Goal: Task Accomplishment & Management: Manage account settings

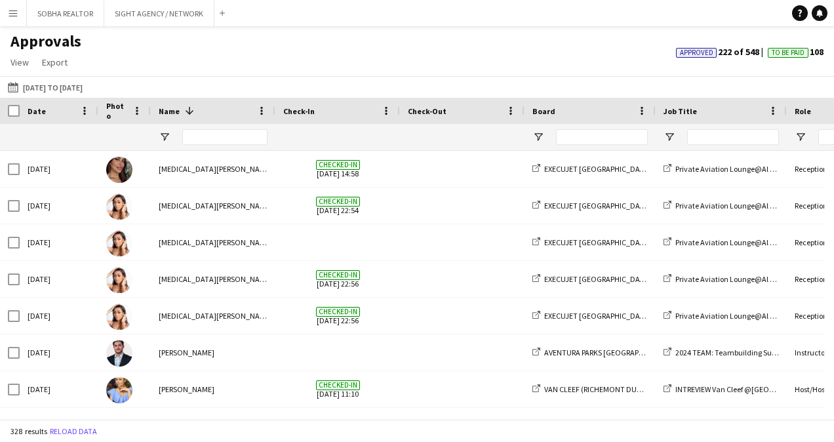
click at [0, 12] on html "Menu Boards Boards Boards All jobs Status Workforce Workforce My Workforce Recr…" at bounding box center [417, 221] width 834 height 442
click at [16, 12] on app-icon "Menu" at bounding box center [13, 13] width 10 height 10
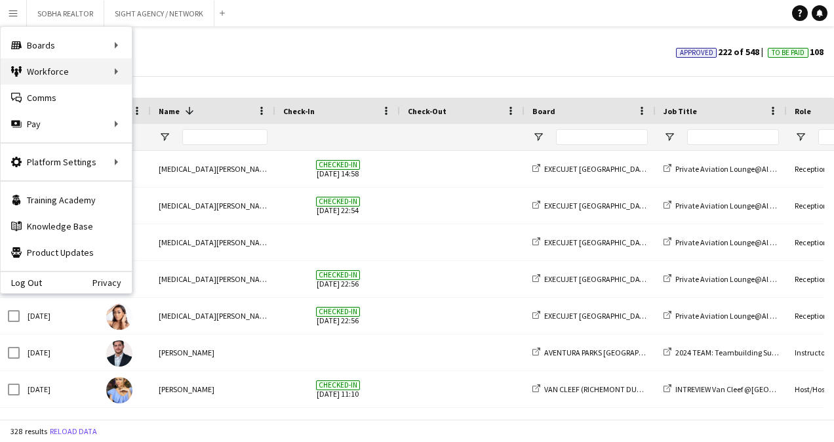
click at [109, 73] on div "Workforce Workforce" at bounding box center [66, 71] width 131 height 26
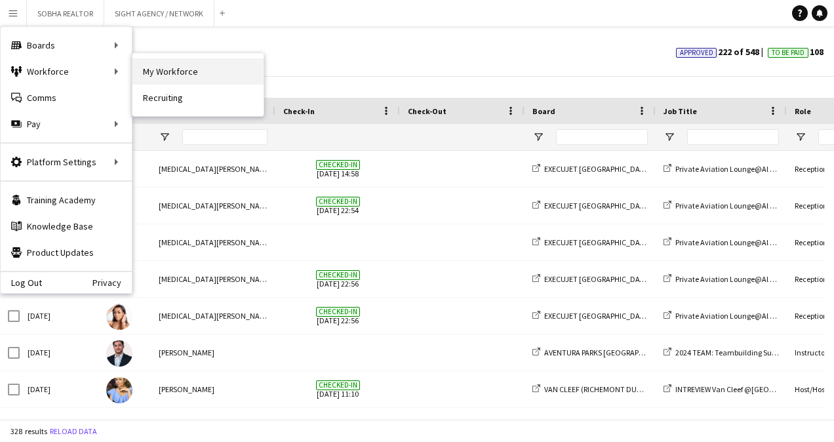
click at [182, 72] on link "My Workforce" at bounding box center [198, 71] width 131 height 26
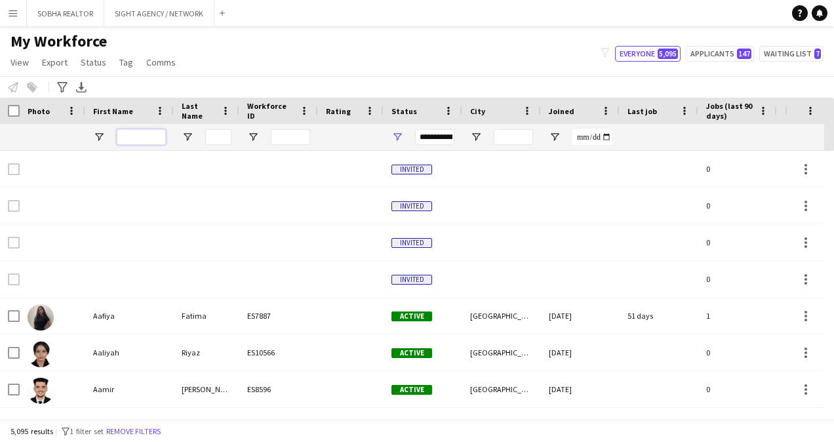
click at [154, 138] on input "First Name Filter Input" at bounding box center [141, 137] width 49 height 16
type input "******"
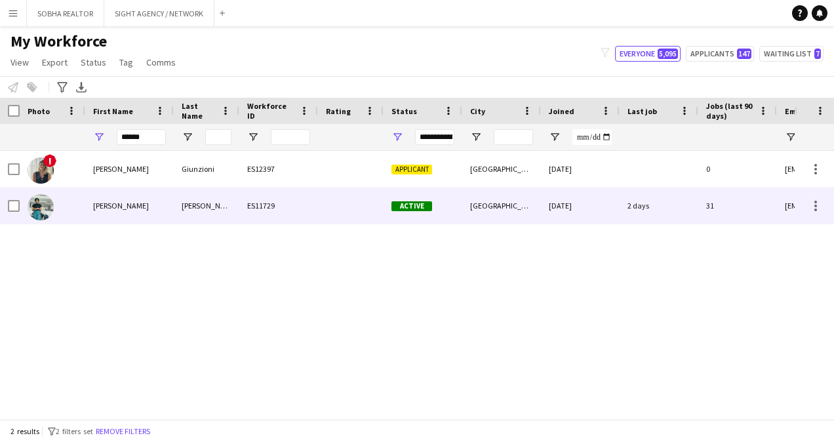
click at [329, 214] on div at bounding box center [351, 206] width 66 height 36
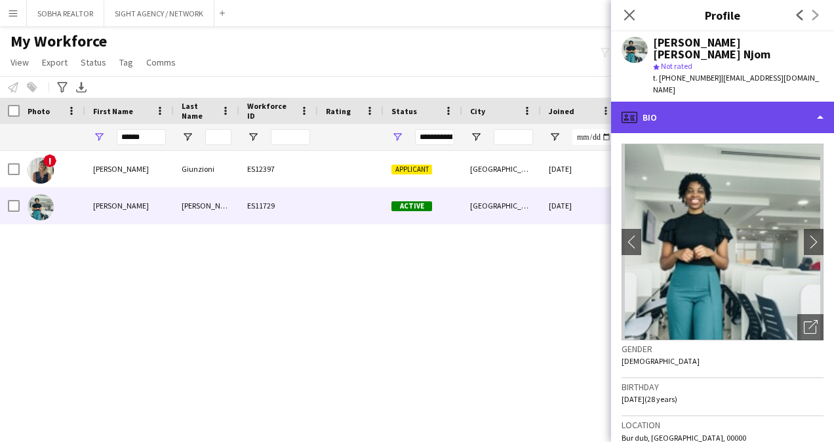
click at [815, 102] on div "profile Bio" at bounding box center [722, 117] width 223 height 31
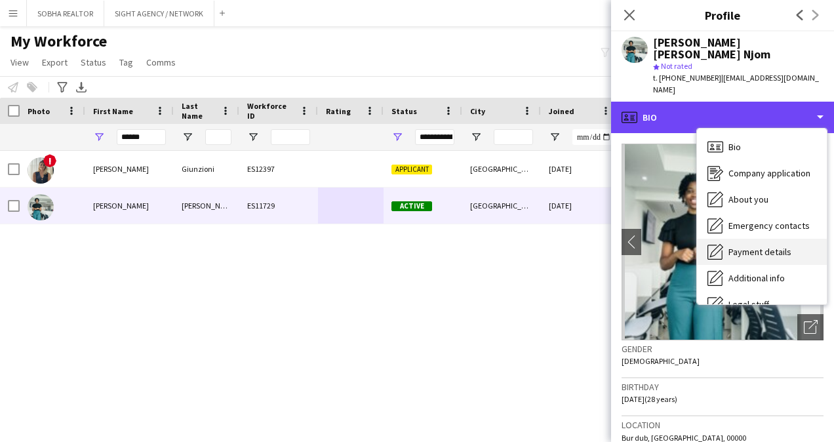
scroll to position [71, 0]
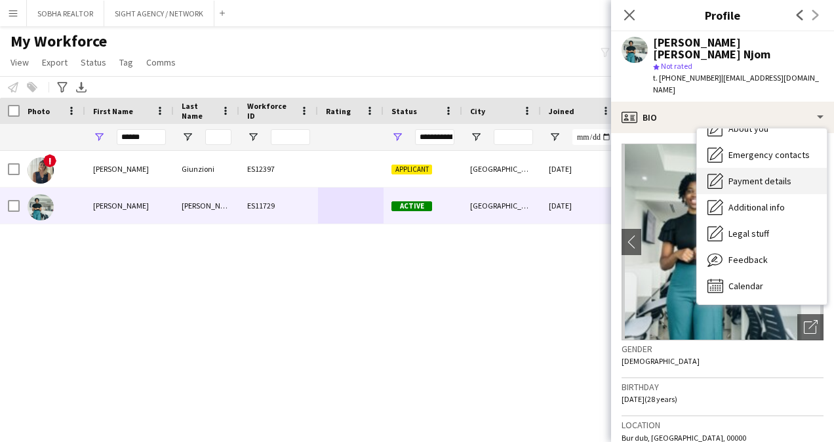
click at [773, 175] on span "Payment details" at bounding box center [760, 181] width 63 height 12
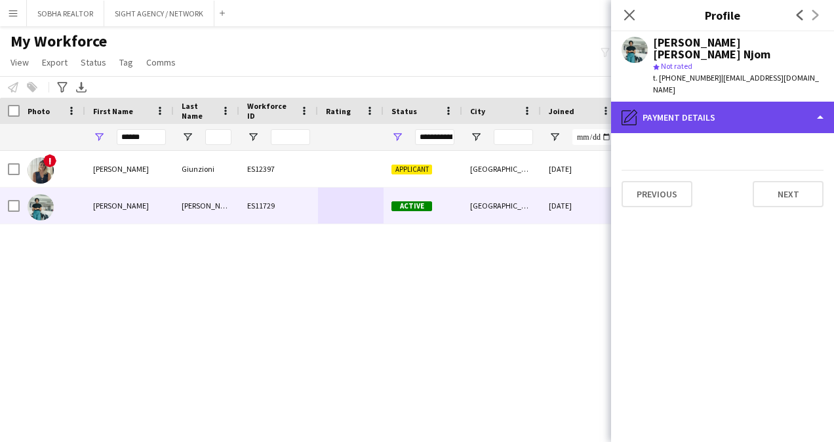
click at [630, 110] on icon "pencil4" at bounding box center [630, 118] width 16 height 16
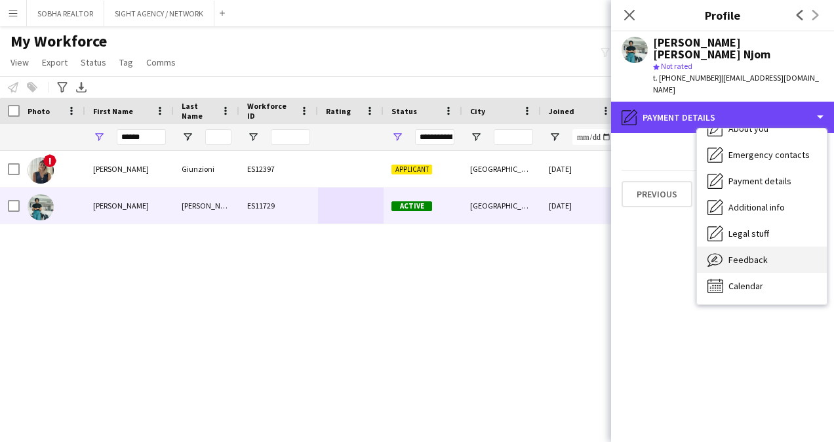
scroll to position [0, 0]
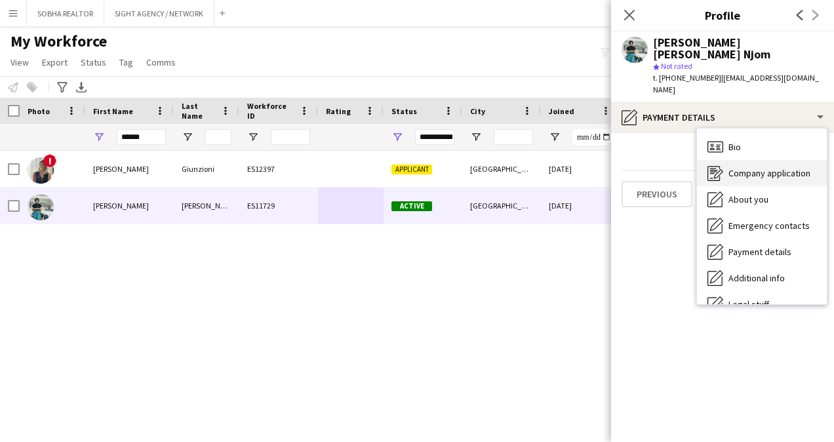
click at [767, 167] on span "Company application" at bounding box center [770, 173] width 82 height 12
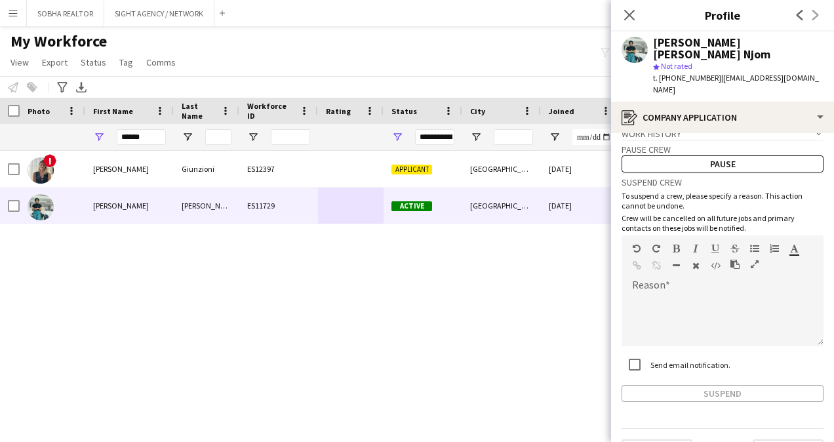
scroll to position [28, 0]
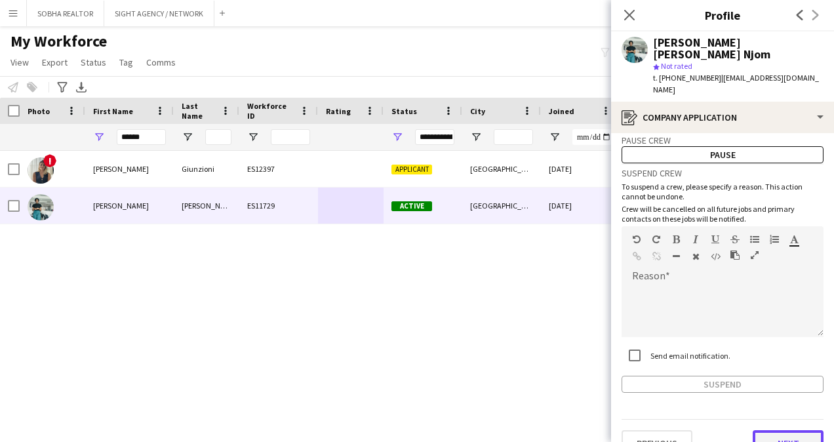
click at [787, 430] on button "Next" at bounding box center [788, 443] width 71 height 26
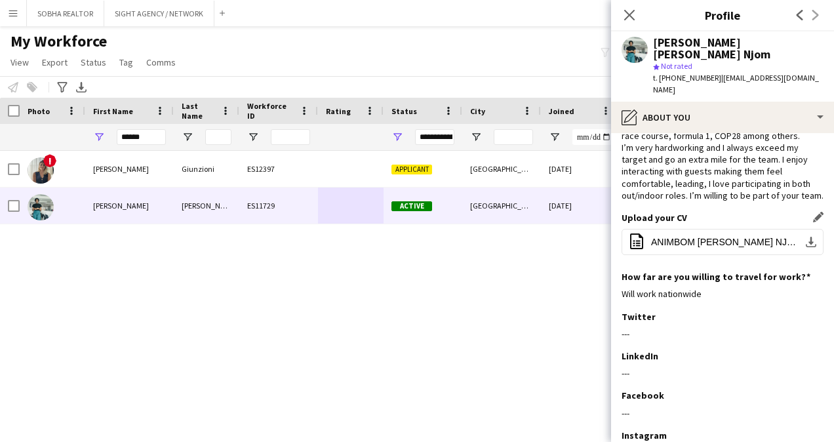
scroll to position [180, 0]
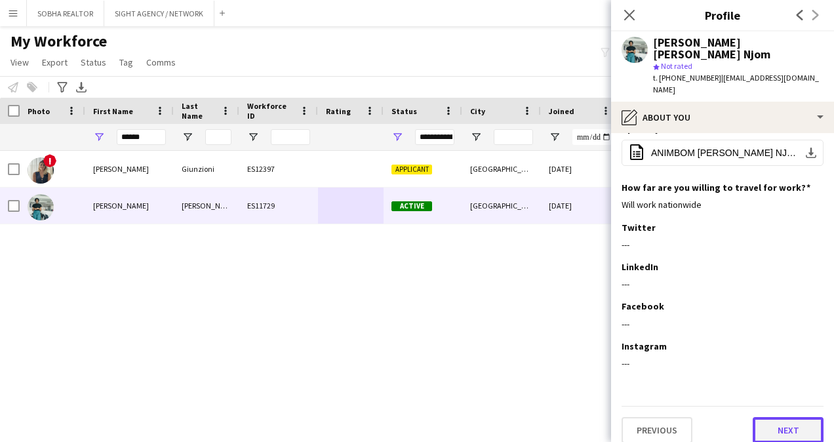
click at [794, 417] on button "Next" at bounding box center [788, 430] width 71 height 26
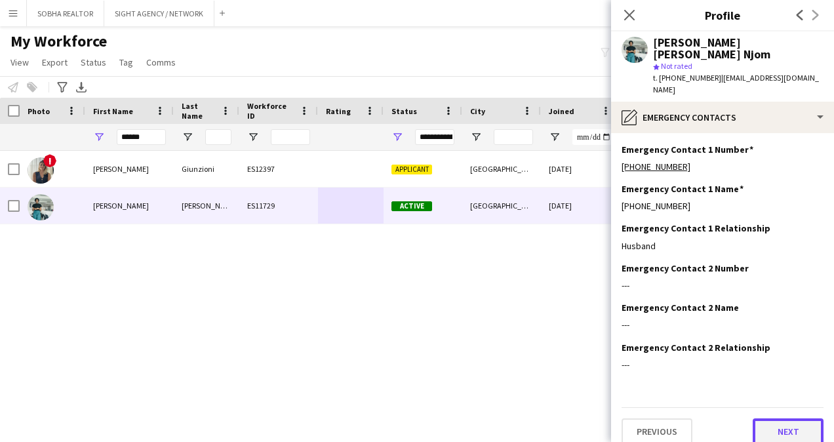
click at [769, 419] on button "Next" at bounding box center [788, 432] width 71 height 26
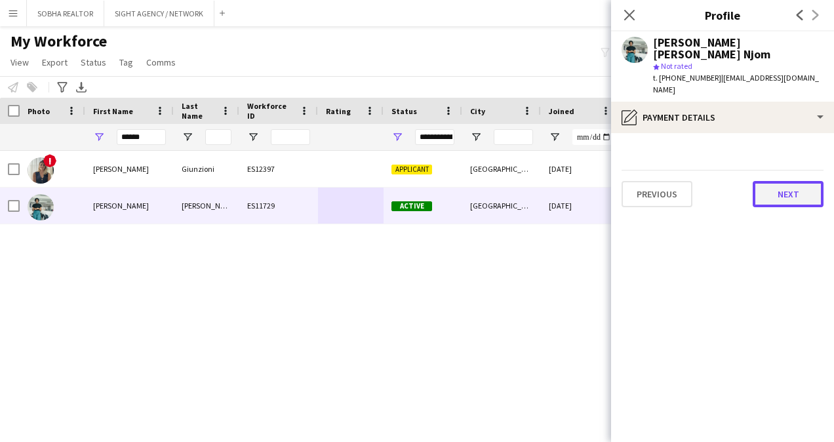
click at [794, 181] on button "Next" at bounding box center [788, 194] width 71 height 26
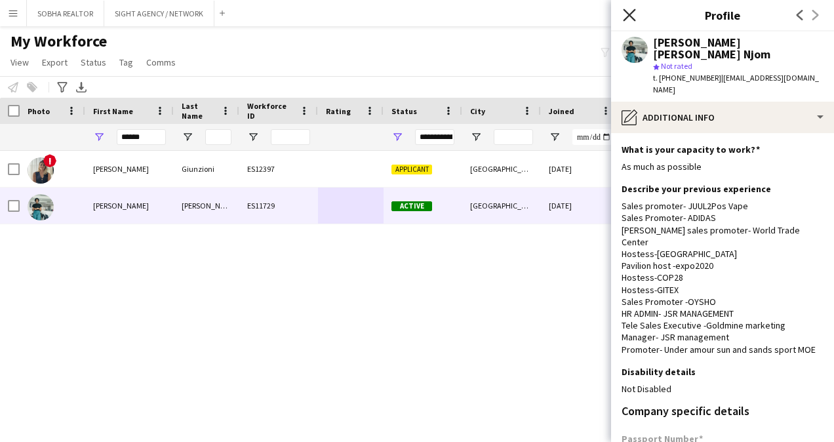
click at [634, 19] on icon at bounding box center [629, 15] width 12 height 12
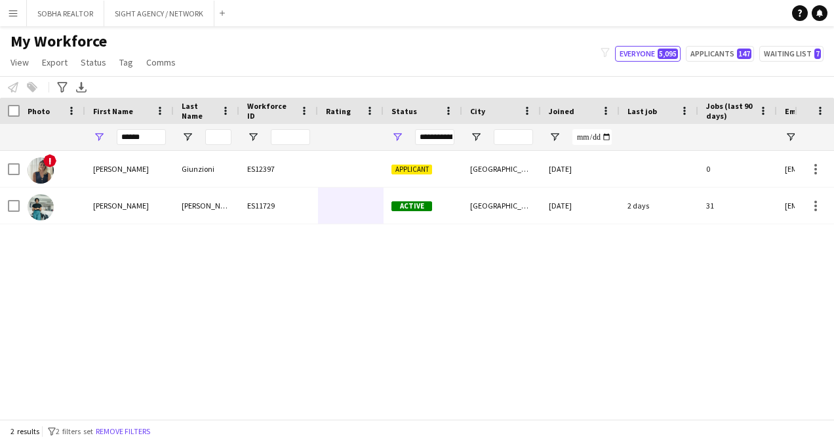
click at [500, 343] on div "! [PERSON_NAME] ES12397 Applicant [GEOGRAPHIC_DATA] [DATE] 0 [EMAIL_ADDRESS][DO…" at bounding box center [397, 280] width 795 height 258
drag, startPoint x: 151, startPoint y: 135, endPoint x: 110, endPoint y: 135, distance: 40.7
click at [110, 135] on div "******" at bounding box center [129, 137] width 89 height 26
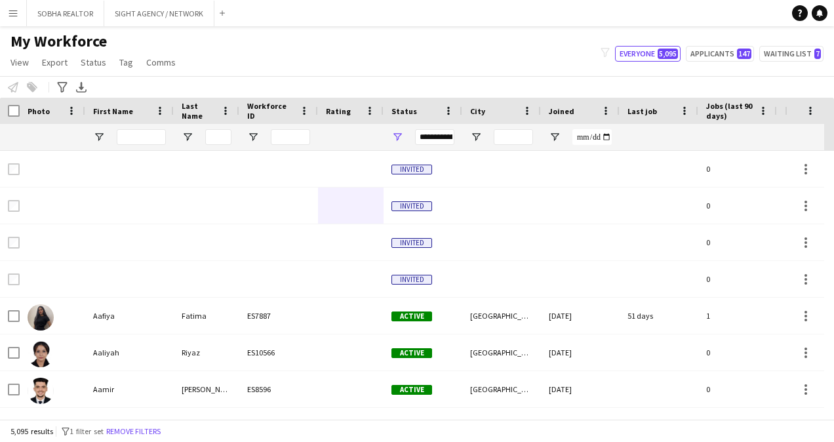
click at [7, 10] on button "Menu" at bounding box center [13, 13] width 26 height 26
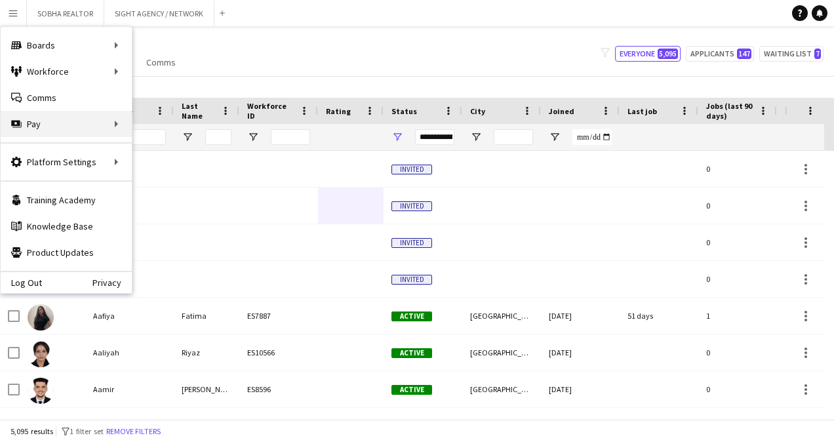
click at [71, 124] on div "Pay Pay" at bounding box center [66, 124] width 131 height 26
click at [92, 126] on div "Pay Pay" at bounding box center [66, 124] width 131 height 26
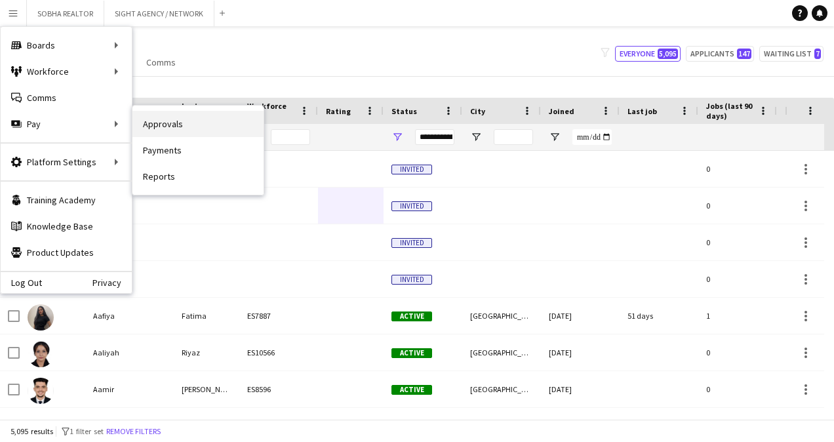
click at [194, 122] on link "Approvals" at bounding box center [198, 124] width 131 height 26
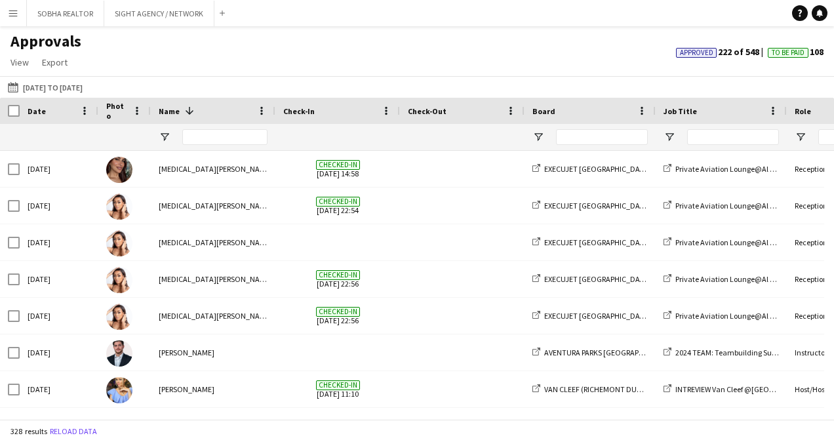
click at [12, 12] on app-icon "Menu" at bounding box center [13, 13] width 10 height 10
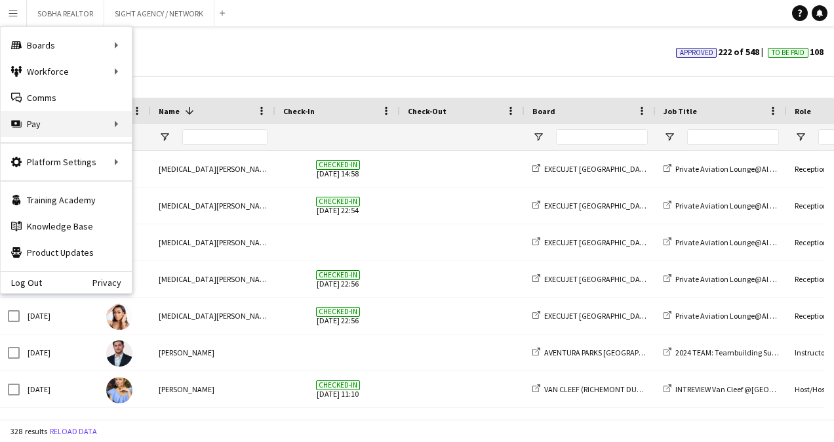
click at [83, 126] on div "Pay Pay" at bounding box center [66, 124] width 131 height 26
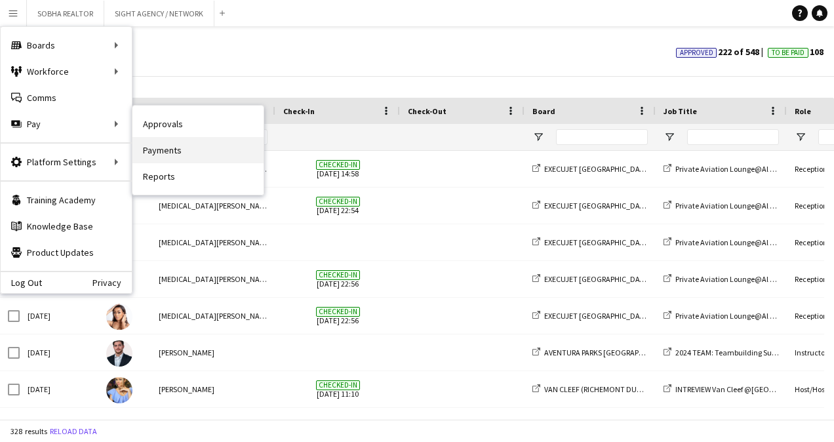
click at [214, 153] on link "Payments" at bounding box center [198, 150] width 131 height 26
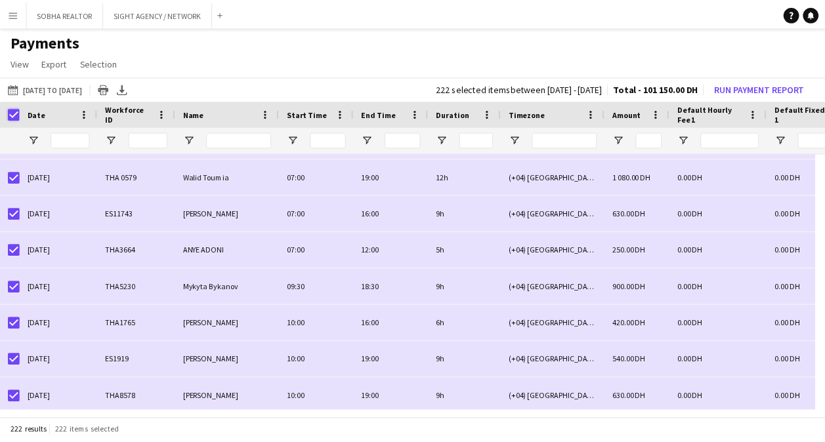
scroll to position [1968, 0]
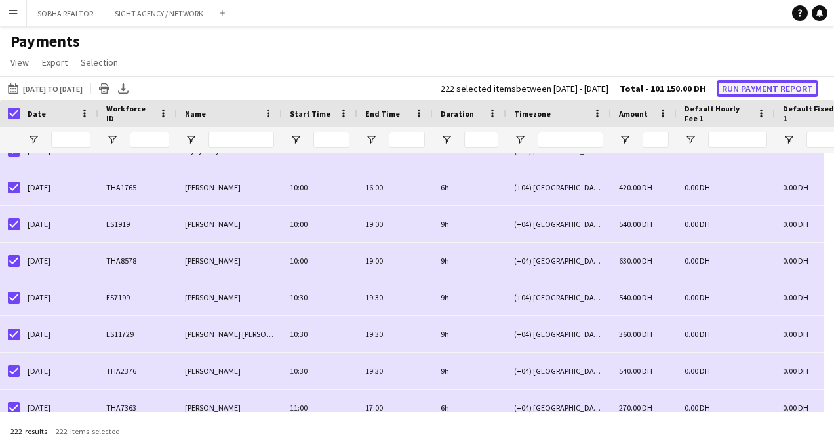
click at [732, 89] on button "Run Payment Report" at bounding box center [768, 88] width 102 height 17
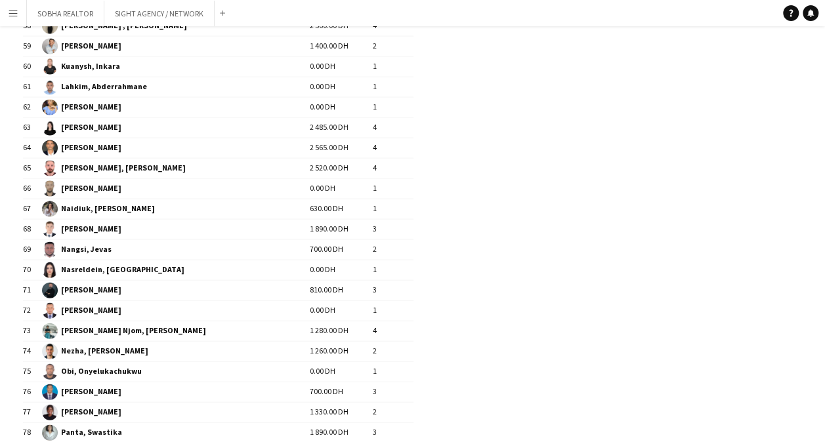
scroll to position [1443, 0]
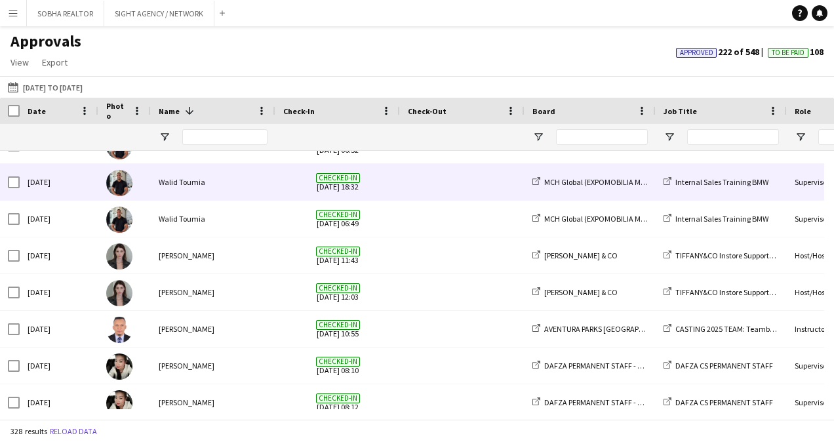
scroll to position [656, 0]
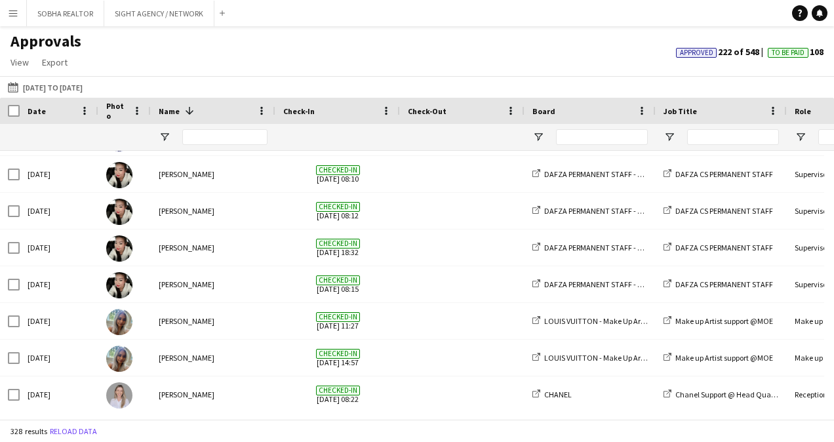
click at [12, 6] on button "Menu" at bounding box center [13, 13] width 26 height 26
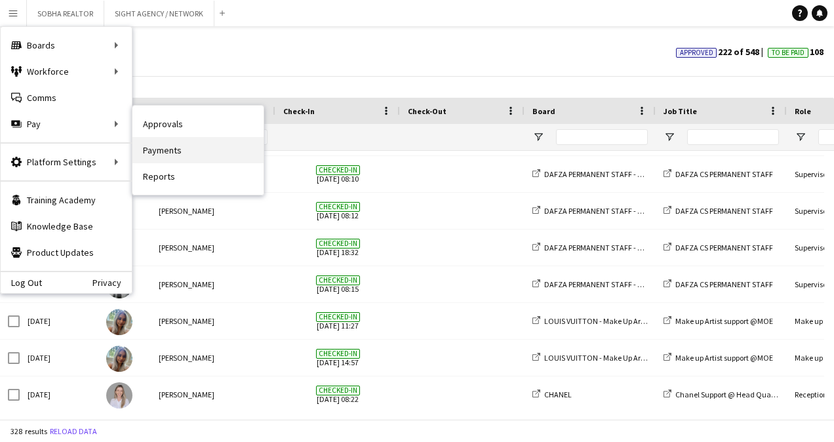
click at [202, 152] on link "Payments" at bounding box center [198, 150] width 131 height 26
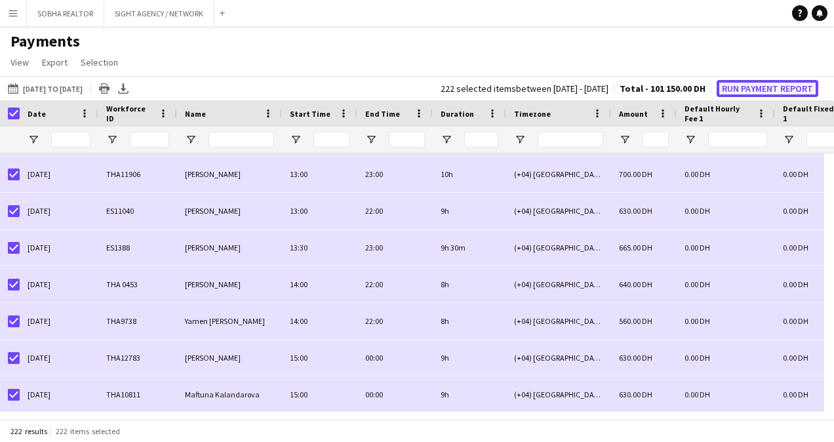
click at [748, 84] on button "Run Payment Report" at bounding box center [768, 88] width 102 height 17
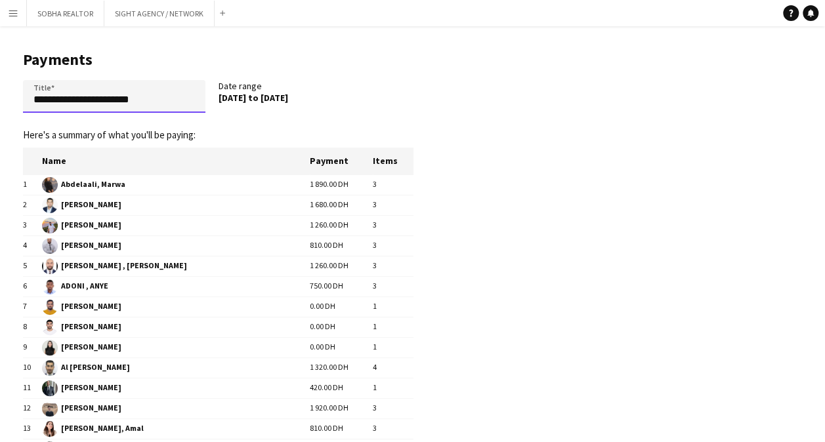
click at [37, 98] on input "**********" at bounding box center [114, 96] width 182 height 33
type input "**********"
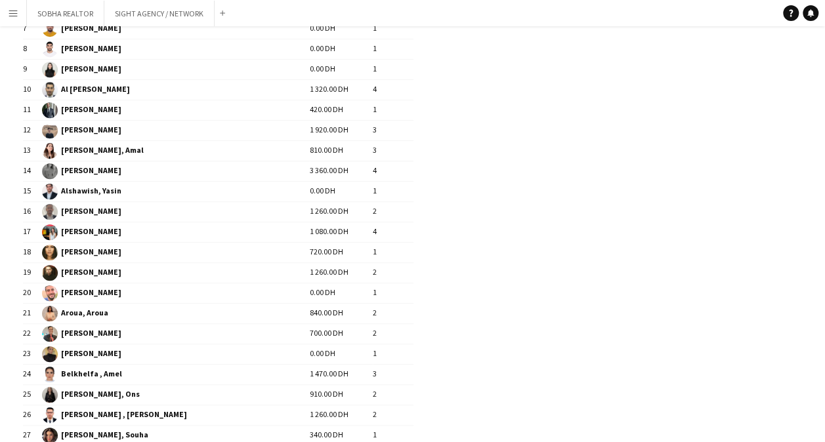
scroll to position [91, 0]
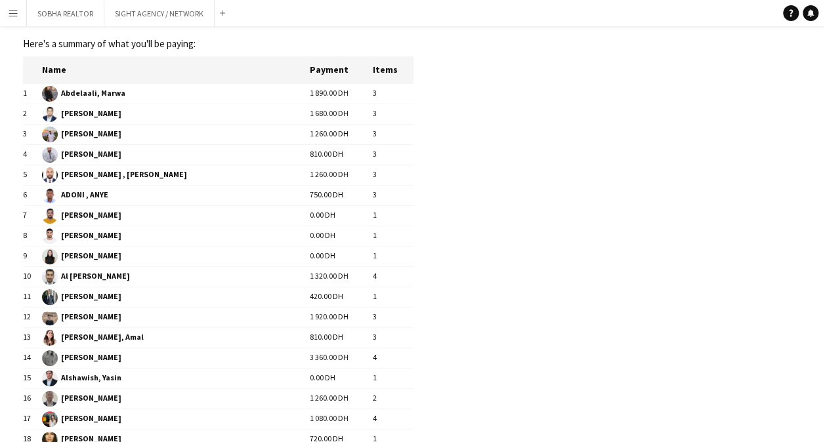
click at [16, 12] on app-icon "Menu" at bounding box center [13, 13] width 10 height 10
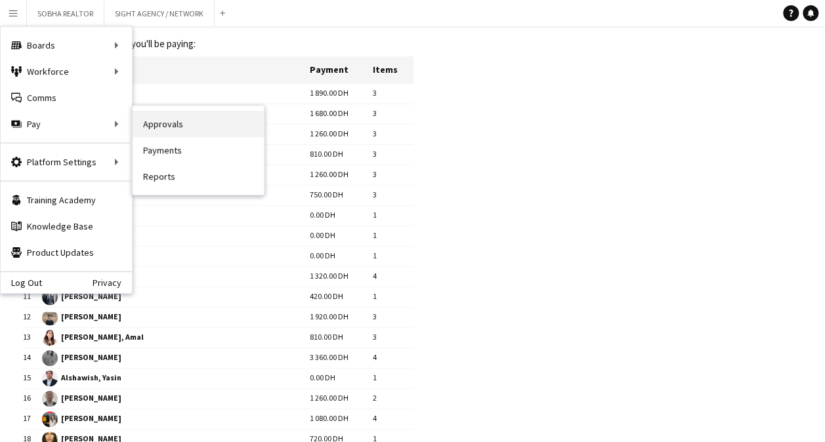
click at [235, 125] on link "Approvals" at bounding box center [198, 124] width 131 height 26
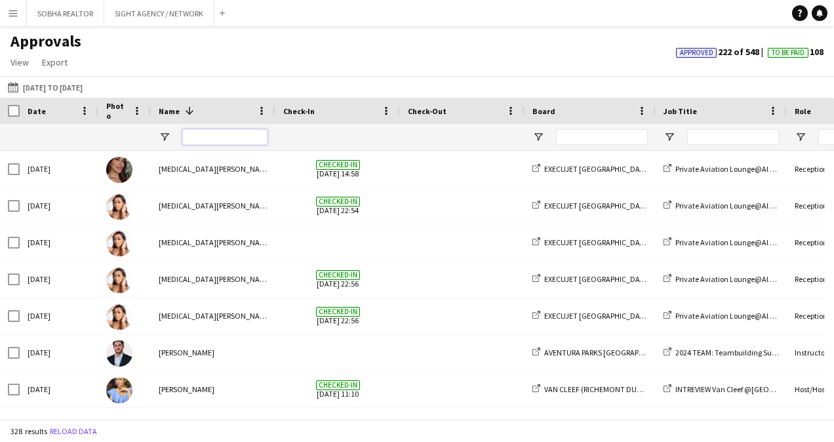
click at [208, 136] on input "Name Filter Input" at bounding box center [224, 137] width 85 height 16
type input "*"
click at [57, 86] on button "01-09-2025 to 04-09-2025 01-09-2025 to 04-09-2025" at bounding box center [45, 87] width 80 height 16
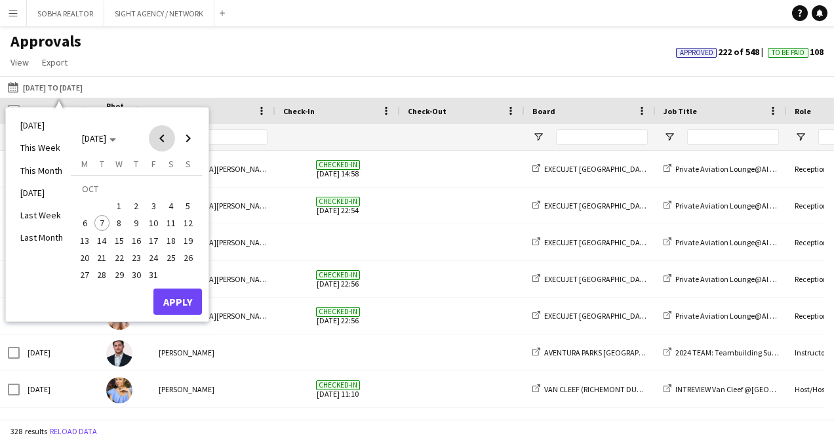
click at [169, 144] on span "Previous month" at bounding box center [162, 138] width 26 height 26
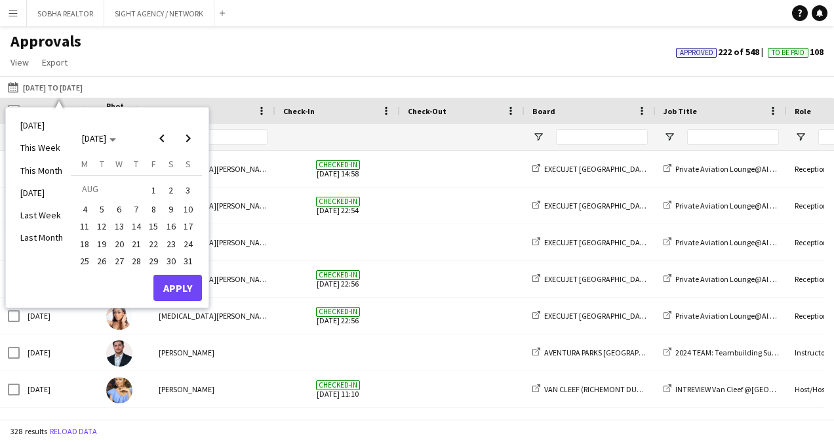
click at [153, 241] on span "22" at bounding box center [154, 244] width 16 height 16
click at [136, 265] on span "28" at bounding box center [137, 261] width 16 height 16
click at [186, 285] on button "Apply" at bounding box center [177, 288] width 49 height 26
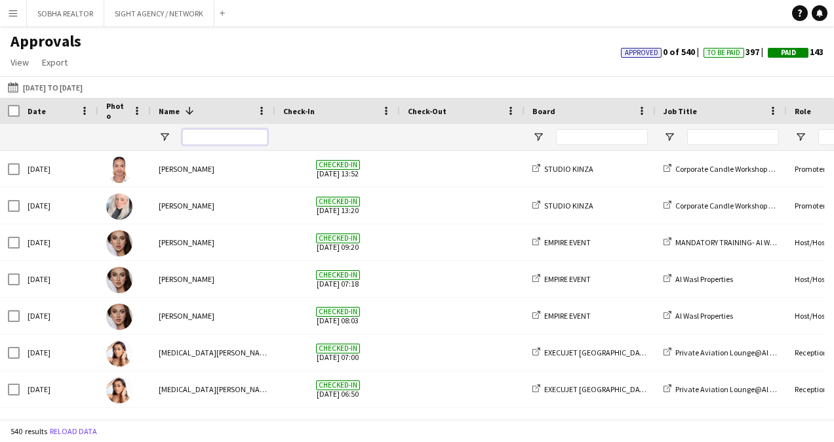
click at [200, 142] on input "Name Filter Input" at bounding box center [224, 137] width 85 height 16
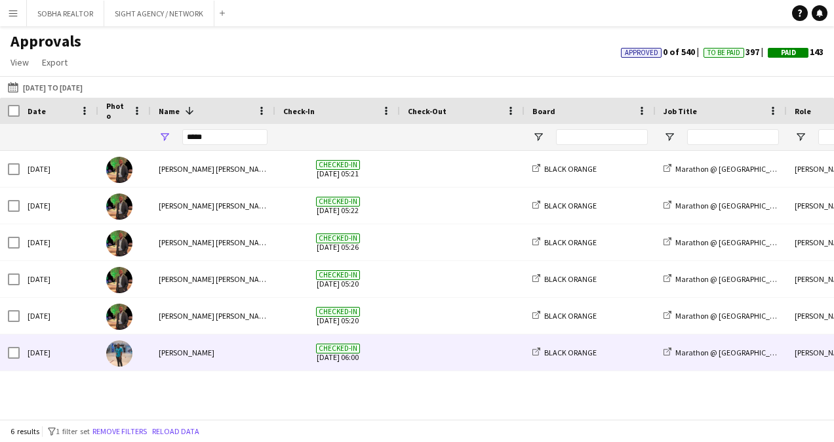
click at [476, 358] on span at bounding box center [462, 353] width 109 height 36
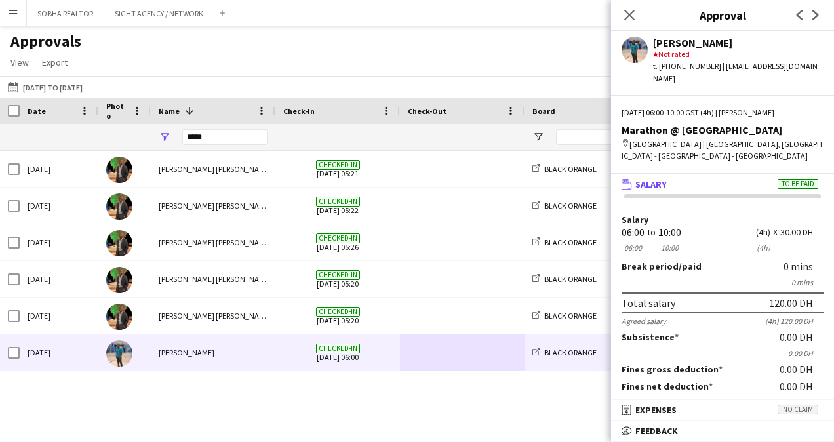
drag, startPoint x: 628, startPoint y: 13, endPoint x: 607, endPoint y: 26, distance: 24.8
click at [628, 13] on icon at bounding box center [629, 15] width 10 height 10
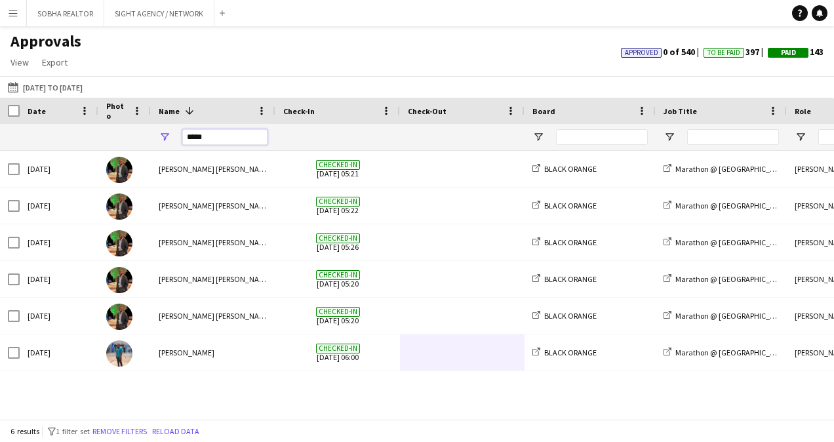
drag, startPoint x: 212, startPoint y: 138, endPoint x: 133, endPoint y: 134, distance: 79.4
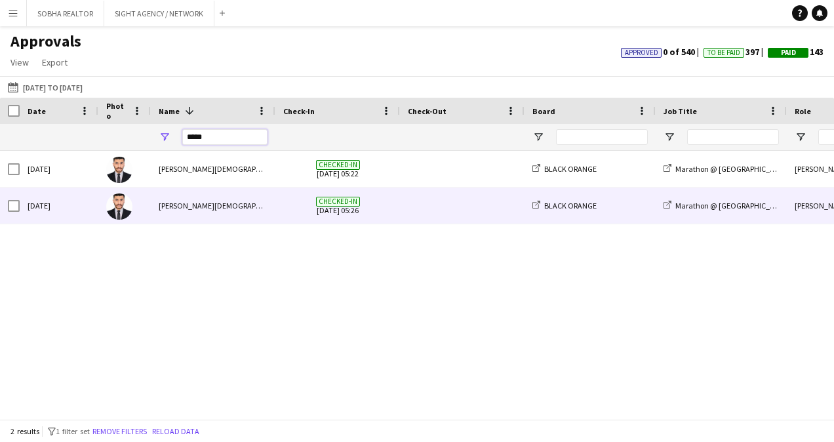
type input "*****"
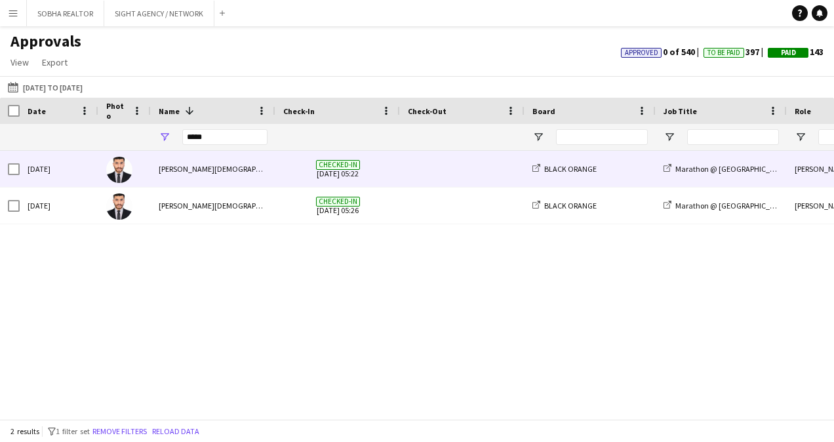
click at [483, 181] on span at bounding box center [462, 169] width 109 height 36
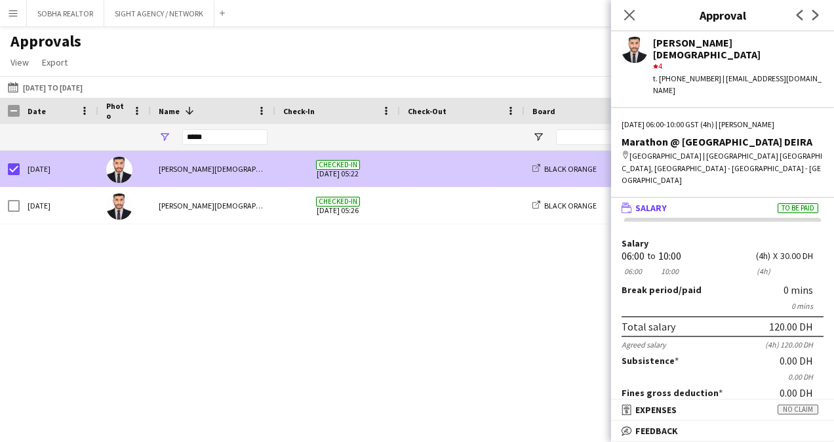
click at [24, 171] on div "Sat, 23 Aug 2025" at bounding box center [59, 169] width 79 height 36
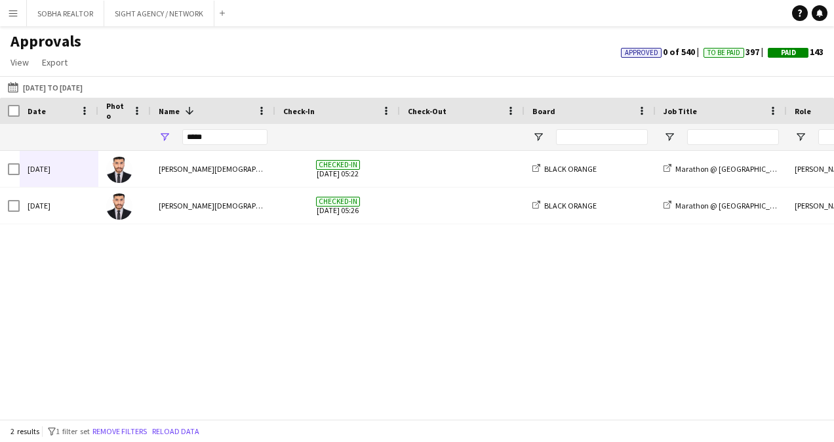
click at [605, 377] on div "Sat, 23 Aug 2025 Ammaz Muhammad Checked-in 23-08-2025 05:22 BLACK ORANGE Marath…" at bounding box center [417, 280] width 834 height 258
drag, startPoint x: 235, startPoint y: 141, endPoint x: 133, endPoint y: 141, distance: 101.7
